Goal: Task Accomplishment & Management: Complete application form

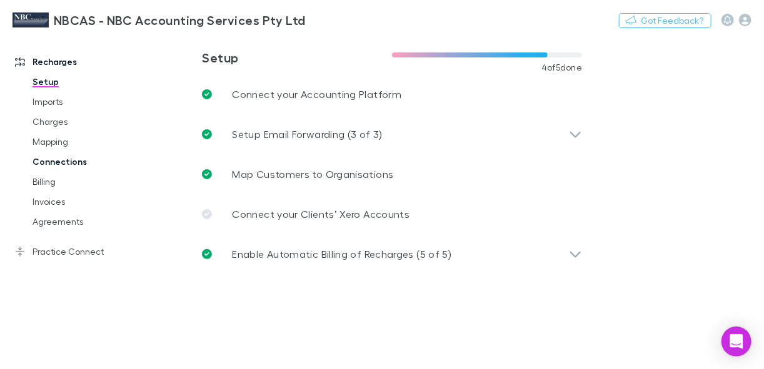
click at [65, 162] on link "Connections" at bounding box center [88, 162] width 136 height 20
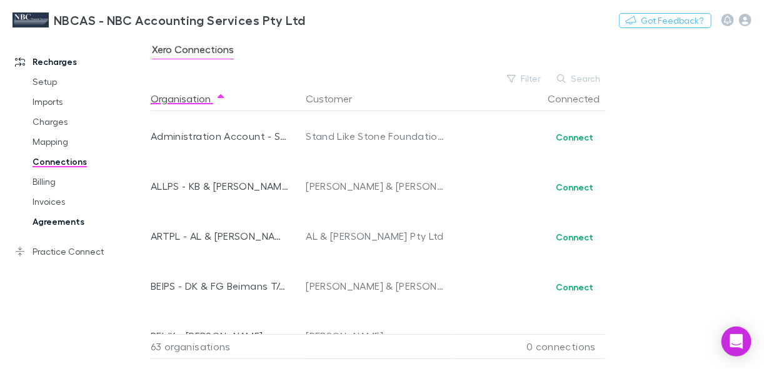
click at [63, 222] on link "Agreements" at bounding box center [88, 222] width 136 height 20
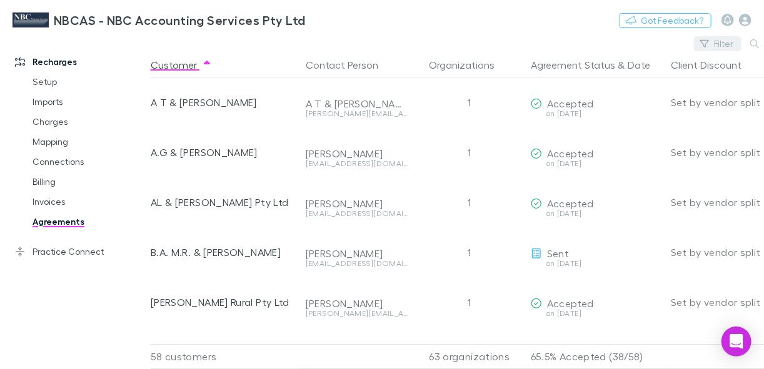
click at [714, 42] on button "Filter" at bounding box center [717, 43] width 47 height 15
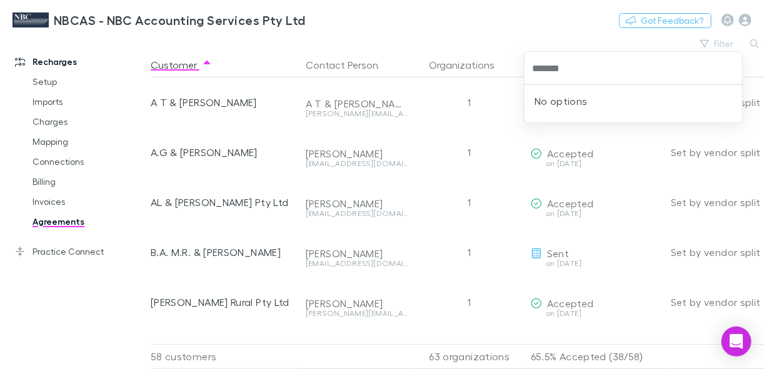
type input "*******"
click at [600, 73] on input "*******" at bounding box center [632, 68] width 207 height 23
click at [686, 38] on div at bounding box center [382, 184] width 764 height 369
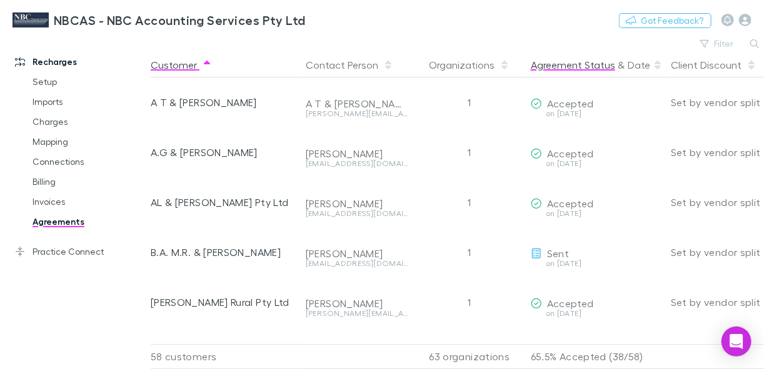
click at [590, 71] on button "Agreement Status" at bounding box center [573, 64] width 84 height 25
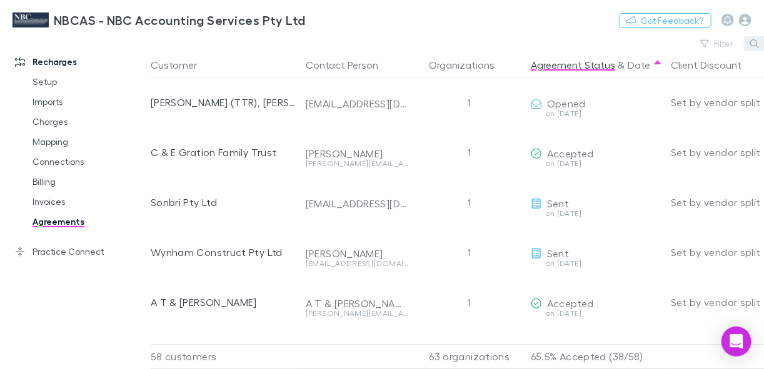
click at [755, 46] on icon "button" at bounding box center [754, 43] width 9 height 9
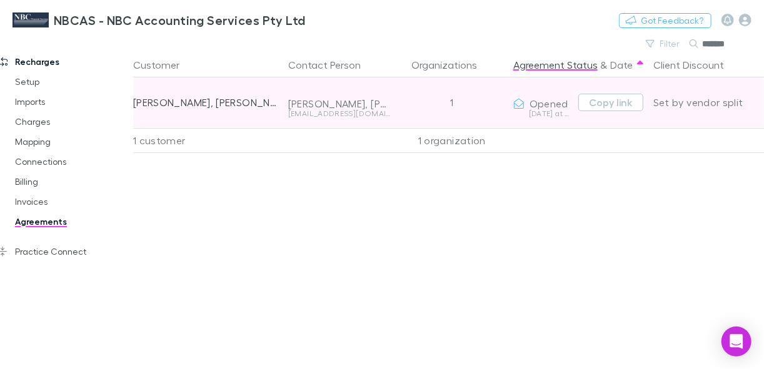
type input "*******"
click at [533, 110] on div "[DATE] at 2:12 PM" at bounding box center [543, 113] width 60 height 7
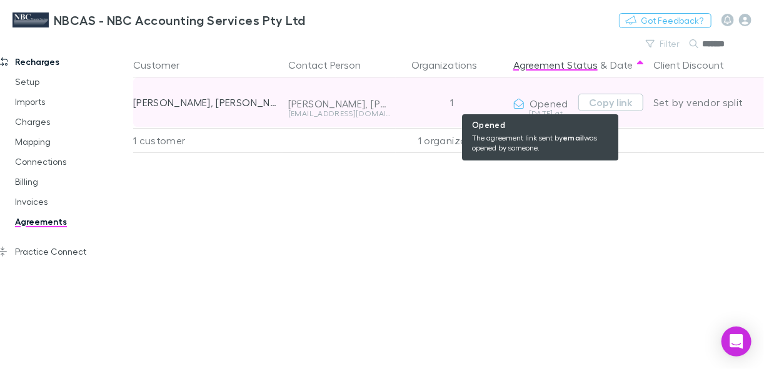
click at [517, 105] on icon at bounding box center [518, 104] width 11 height 10
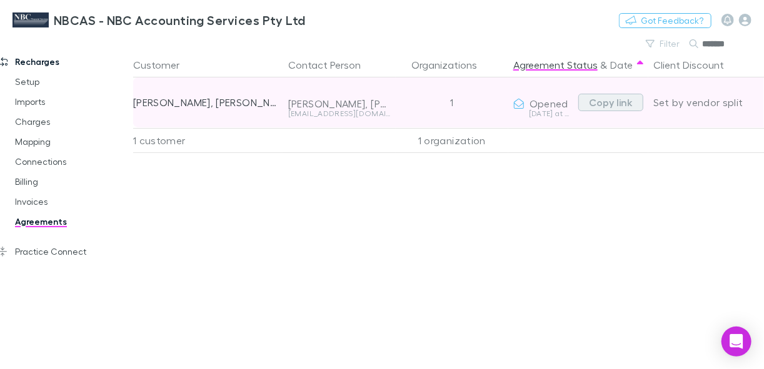
click at [601, 101] on button "Copy link" at bounding box center [610, 102] width 65 height 17
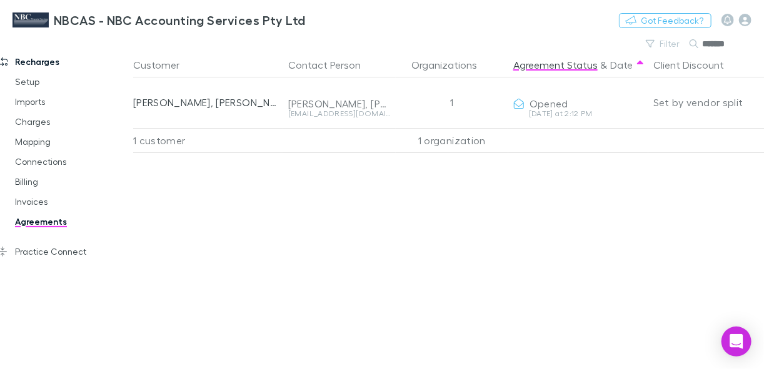
click at [460, 240] on div "Customer Contact Person Organizations Agreement Status & Date Client Discount R…" at bounding box center [476, 210] width 687 height 317
click at [33, 202] on link "Invoices" at bounding box center [70, 202] width 136 height 20
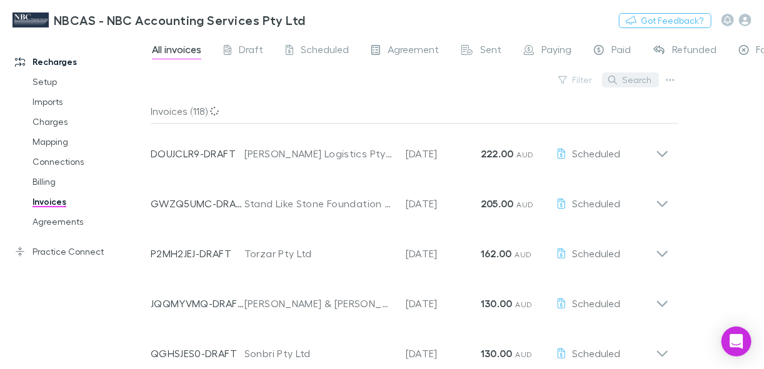
click at [639, 81] on button "Search" at bounding box center [630, 79] width 57 height 15
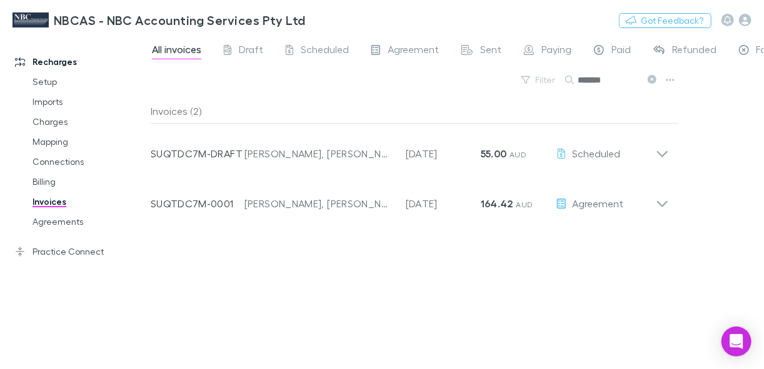
type input "*******"
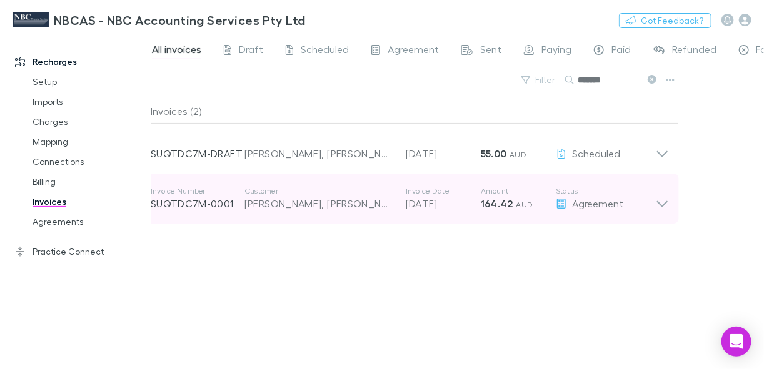
click at [341, 206] on div "[PERSON_NAME], [PERSON_NAME]" at bounding box center [318, 203] width 149 height 15
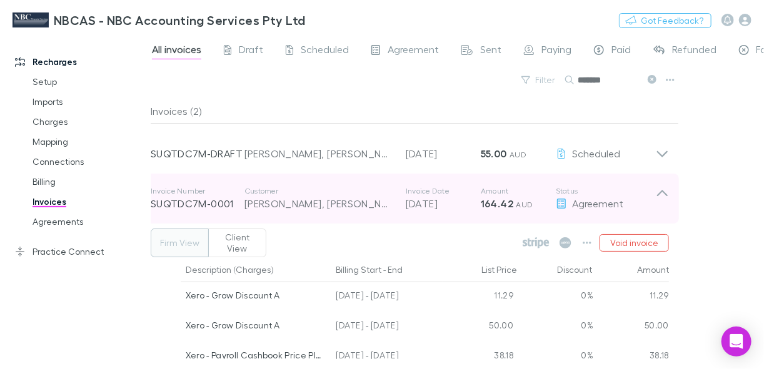
click at [572, 211] on div "Agreement" at bounding box center [606, 203] width 100 height 15
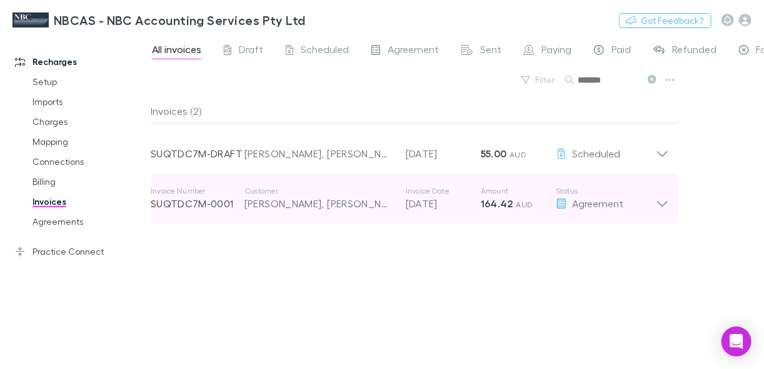
click at [666, 205] on icon at bounding box center [662, 198] width 13 height 25
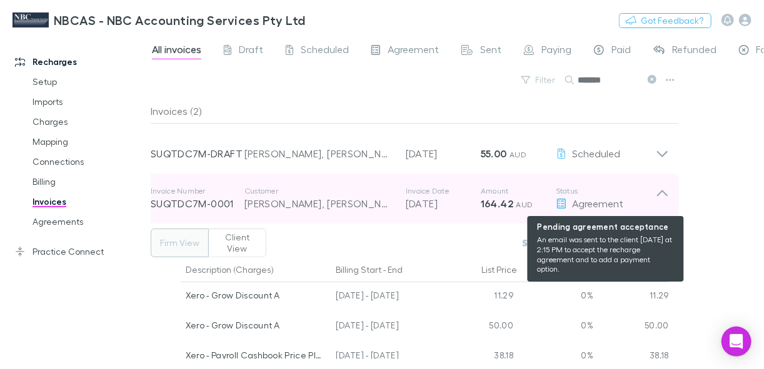
click at [602, 210] on div "Agreement" at bounding box center [606, 203] width 100 height 15
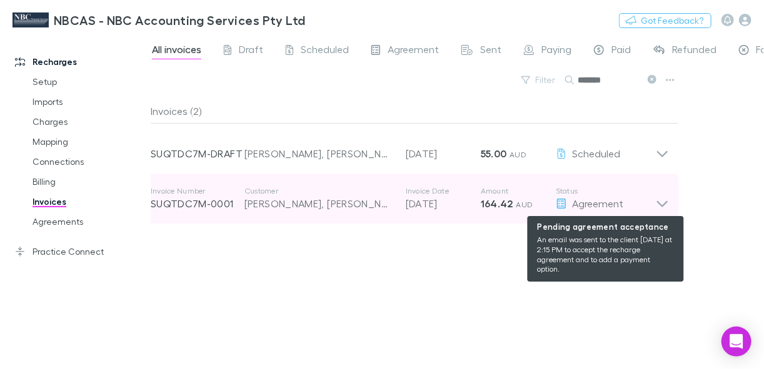
click at [602, 210] on div "Agreement" at bounding box center [606, 203] width 100 height 15
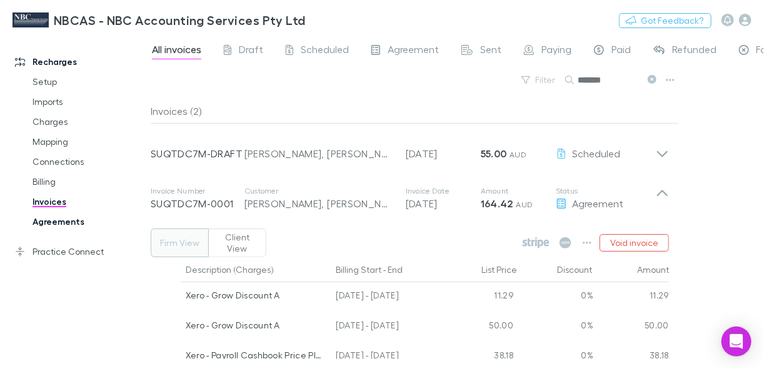
click at [59, 220] on link "Agreements" at bounding box center [88, 222] width 136 height 20
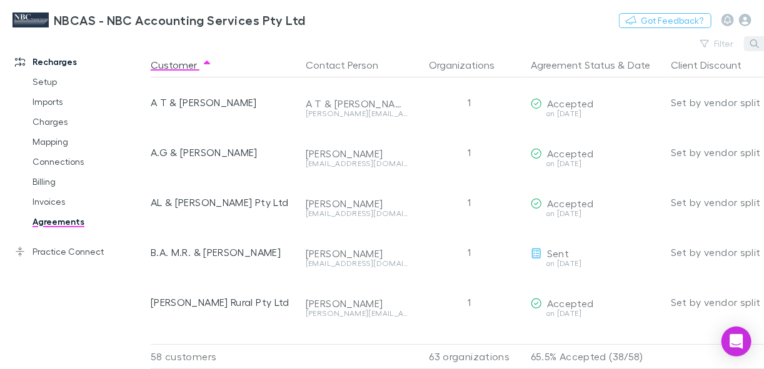
click at [749, 42] on button "Search" at bounding box center [772, 43] width 57 height 15
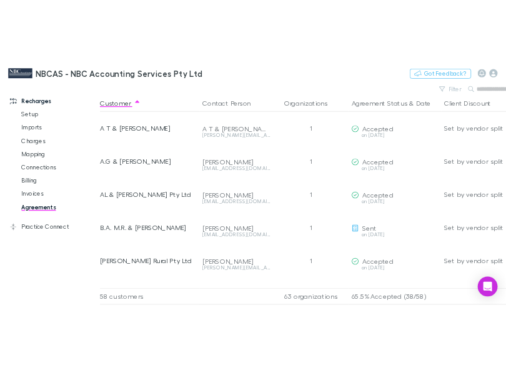
scroll to position [0, 17]
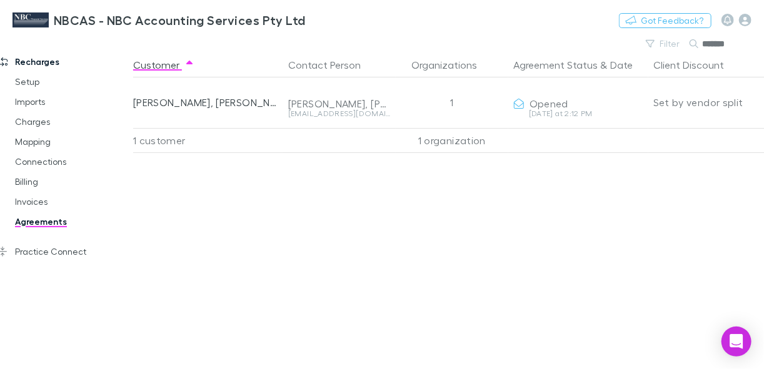
type input "*******"
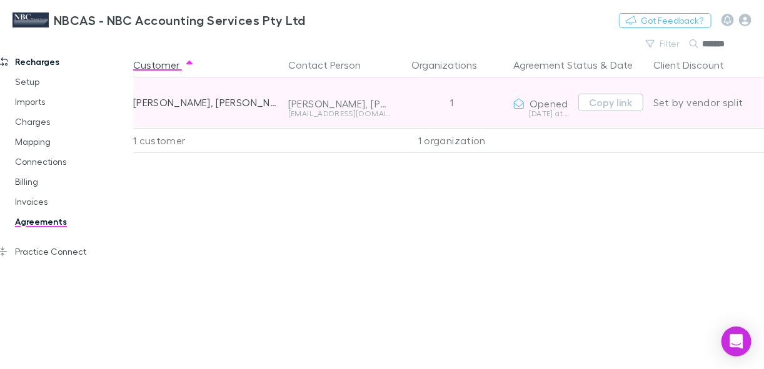
click at [562, 110] on div "[DATE] at 2:12 PM" at bounding box center [543, 113] width 60 height 7
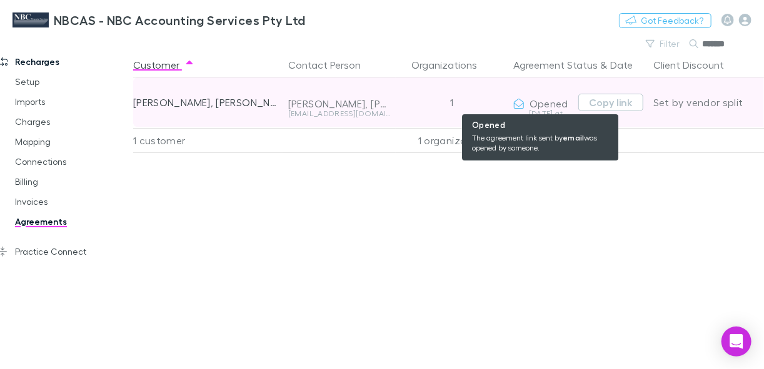
click at [520, 106] on icon at bounding box center [518, 104] width 11 height 10
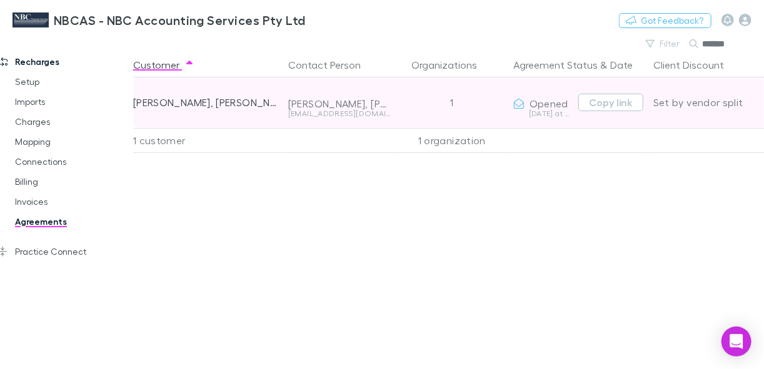
click at [235, 107] on div "[PERSON_NAME], [PERSON_NAME]" at bounding box center [205, 102] width 145 height 50
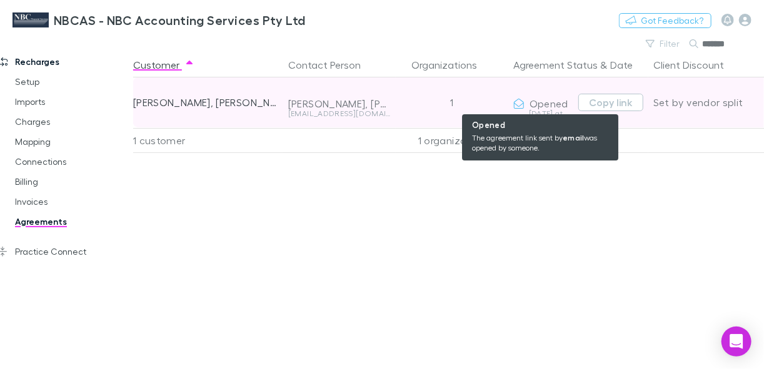
click at [544, 104] on span "Opened" at bounding box center [548, 103] width 39 height 12
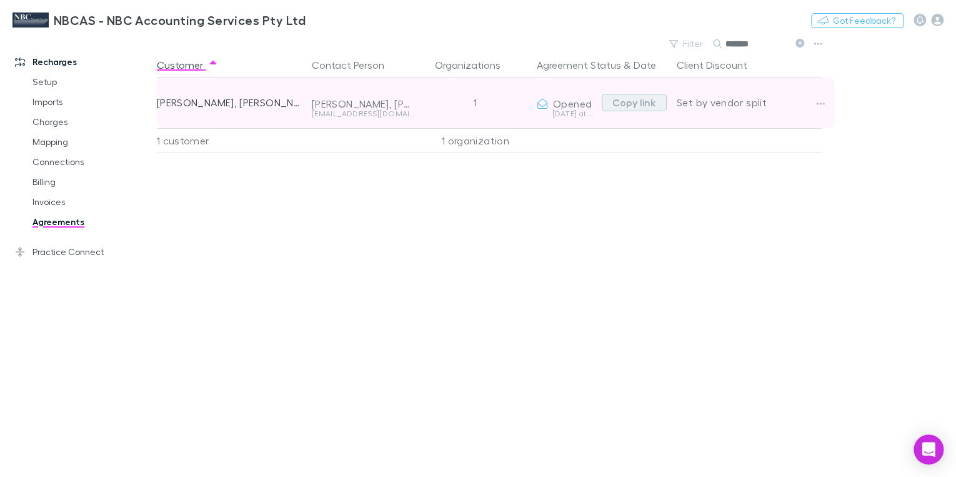
click at [619, 107] on button "Copy link" at bounding box center [634, 102] width 65 height 17
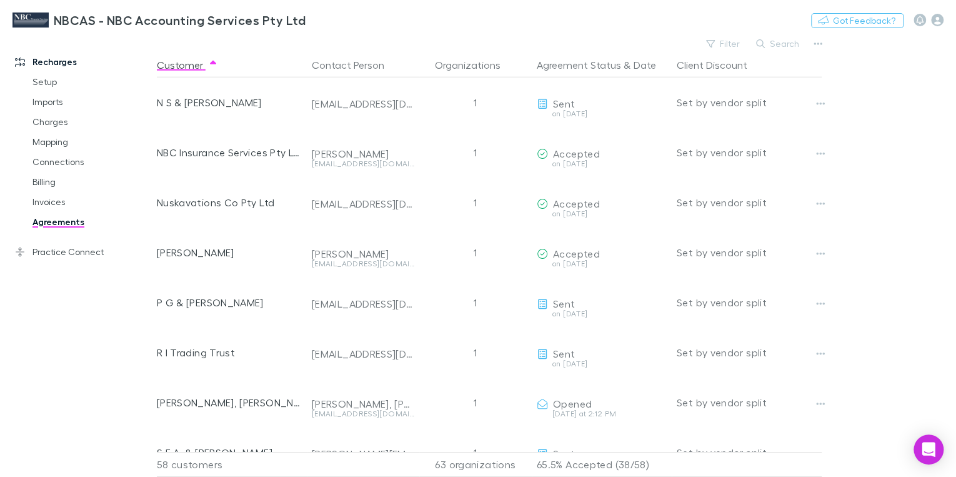
scroll to position [1800, 0]
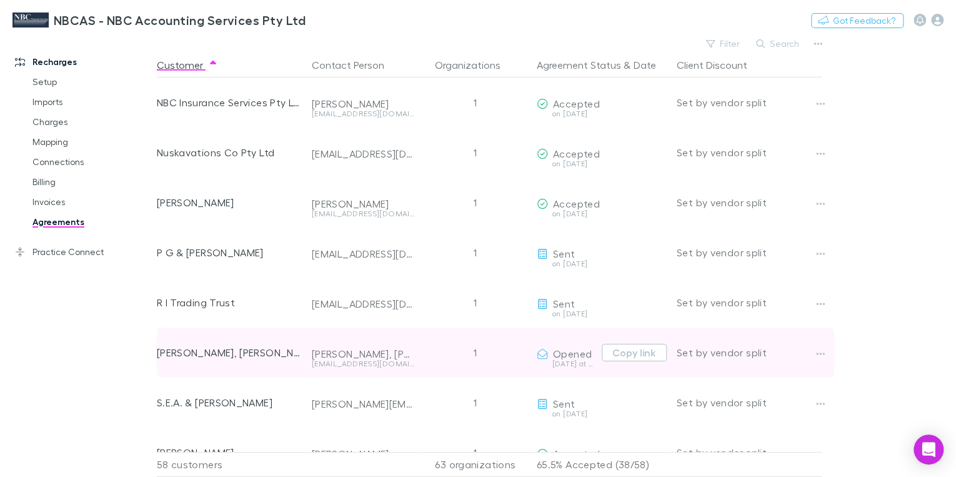
click at [562, 362] on div "[DATE] at 2:12 PM" at bounding box center [567, 363] width 60 height 7
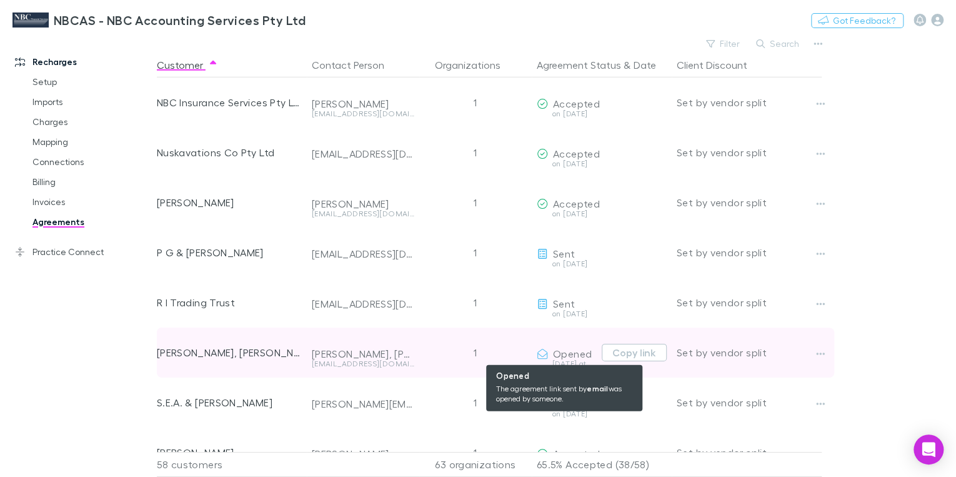
click at [542, 351] on icon at bounding box center [542, 354] width 11 height 10
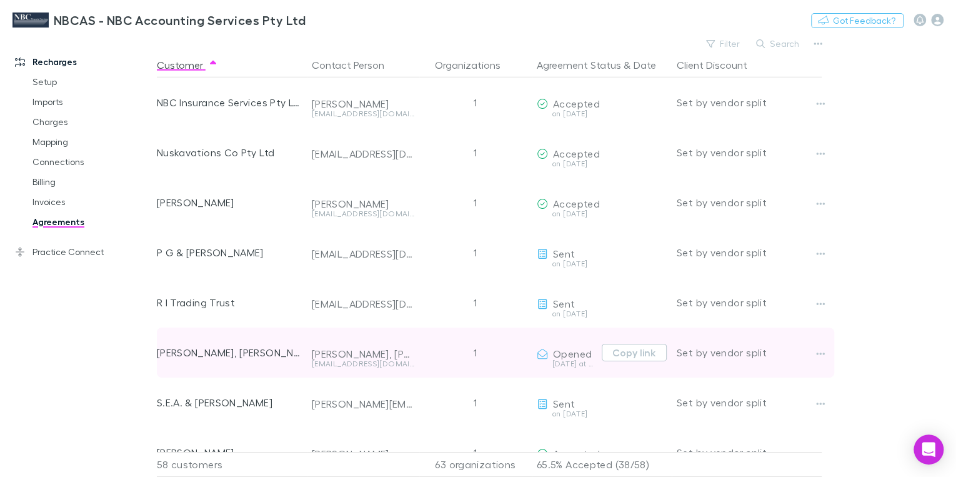
click at [566, 366] on div "[DATE] at 2:12 PM" at bounding box center [567, 363] width 60 height 7
click at [819, 355] on icon "button" at bounding box center [820, 354] width 9 height 10
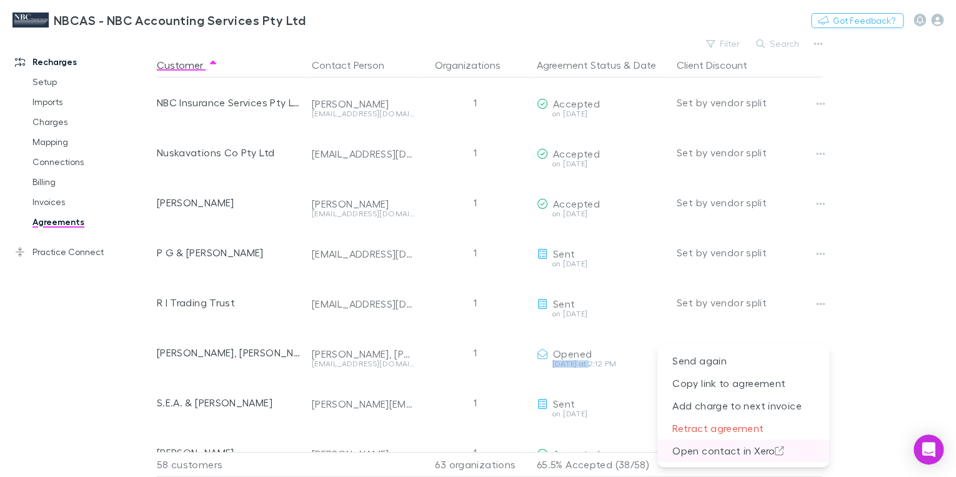
click at [735, 454] on p "Open contact in Xero" at bounding box center [743, 450] width 172 height 22
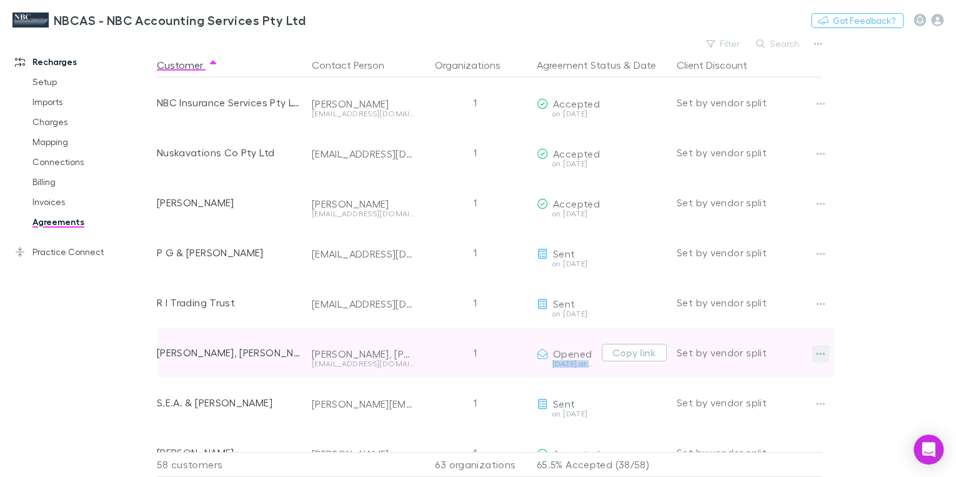
click at [815, 352] on button "button" at bounding box center [820, 353] width 17 height 17
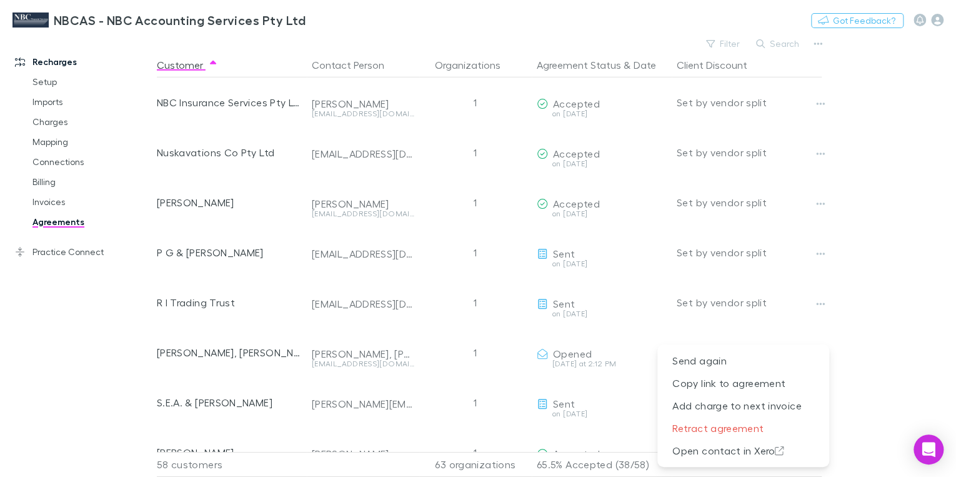
click at [571, 352] on div at bounding box center [478, 238] width 956 height 477
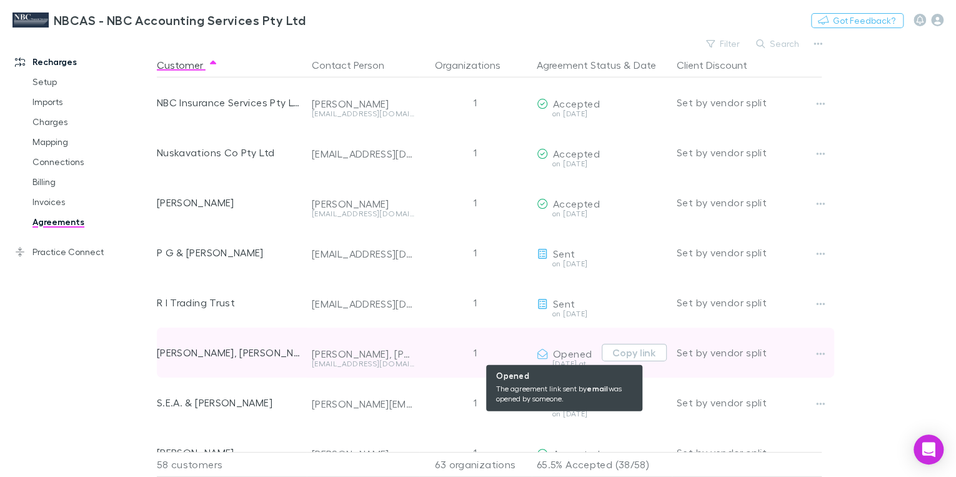
click at [542, 356] on icon at bounding box center [542, 354] width 11 height 10
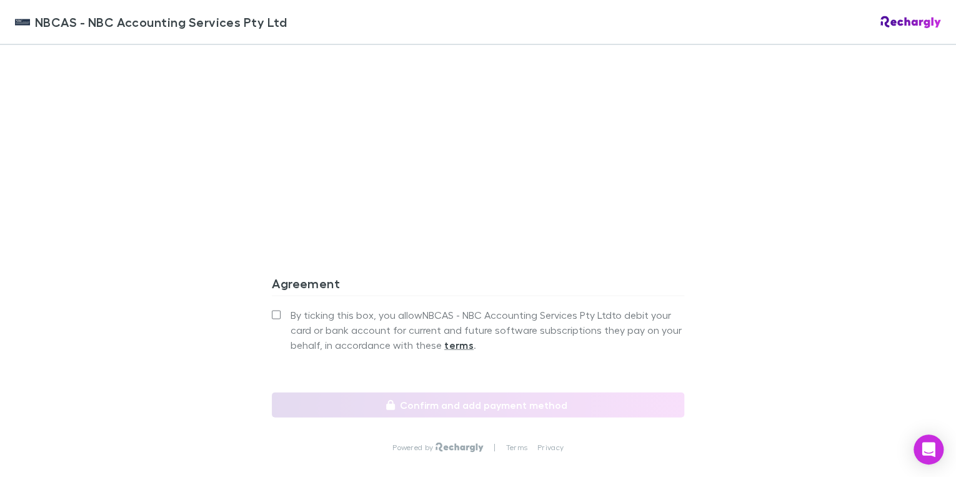
scroll to position [1150, 0]
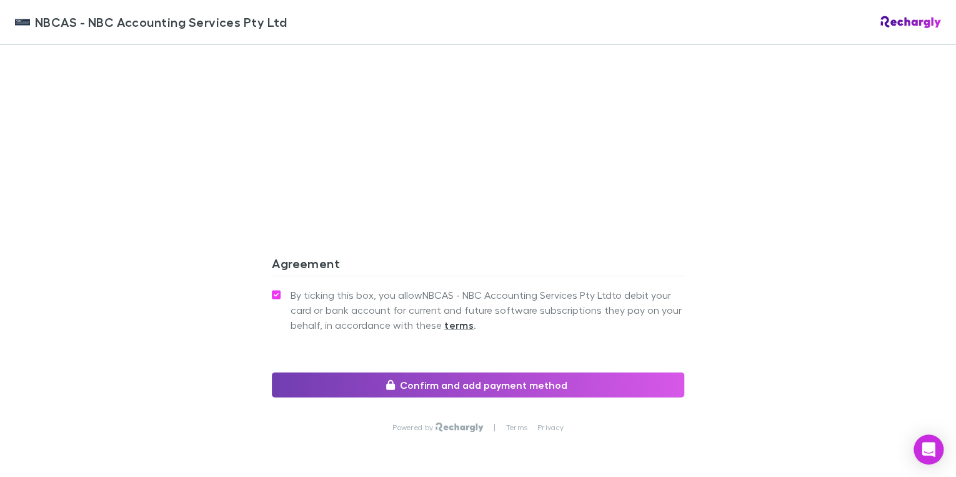
click at [418, 372] on button "Confirm and add payment method" at bounding box center [478, 384] width 412 height 25
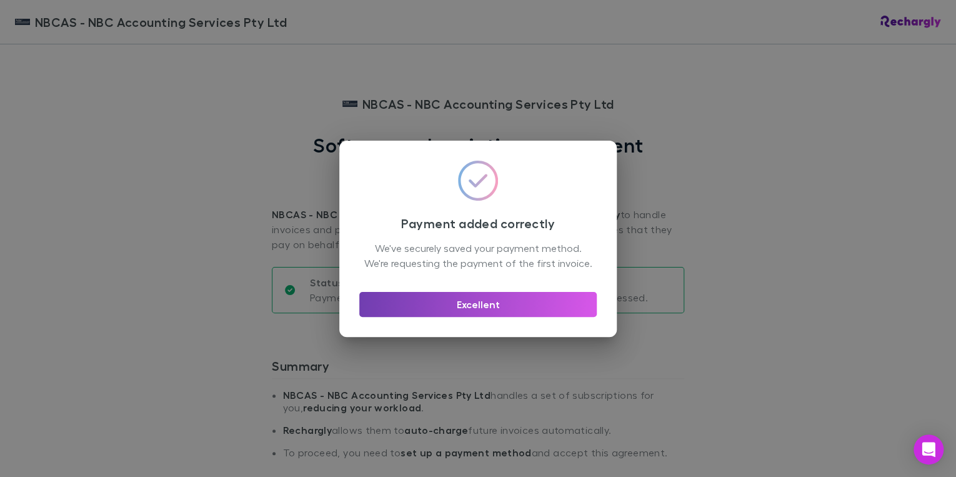
click at [484, 312] on button "Excellent" at bounding box center [477, 304] width 237 height 25
